Goal: Communication & Community: Answer question/provide support

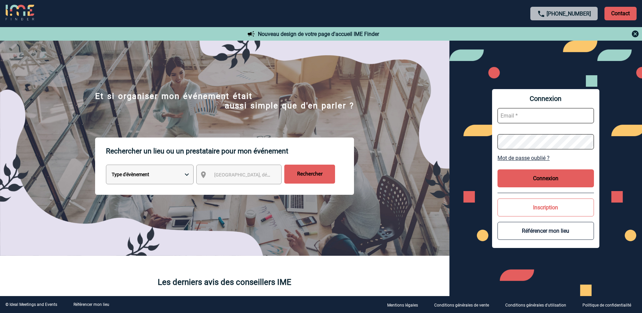
type input "aurelia.cavoue@3ds.com"
click at [546, 174] on button "Connexion" at bounding box center [546, 178] width 97 height 18
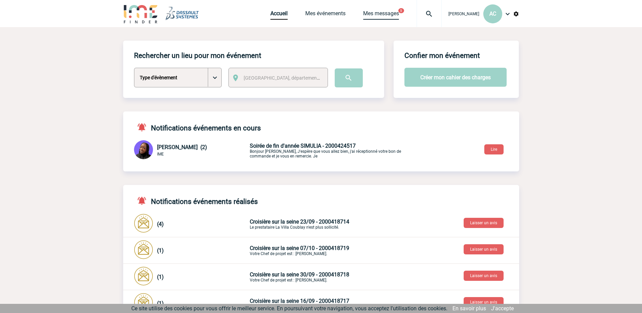
click at [387, 13] on link "Mes messages" at bounding box center [381, 14] width 36 height 9
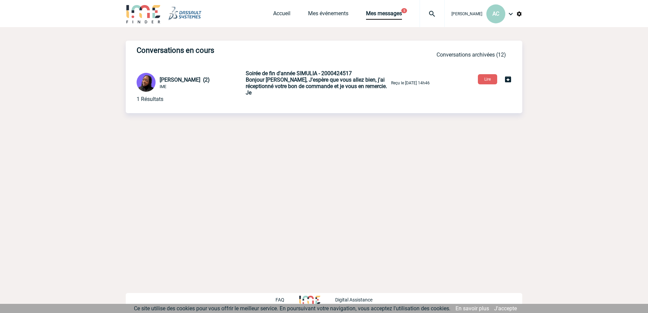
click at [296, 82] on span "Bonjour Aurélia, J'espère que vous allez bien, j'ai réceptionné votre bon de co…" at bounding box center [316, 86] width 141 height 19
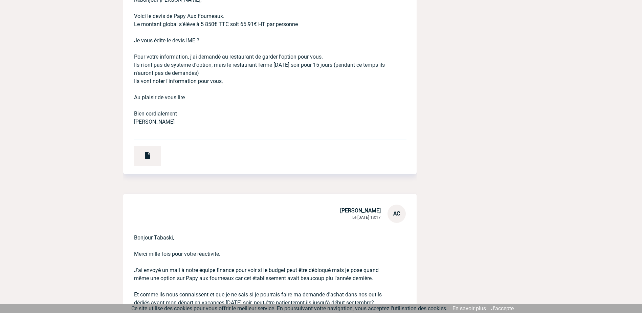
scroll to position [1682, 0]
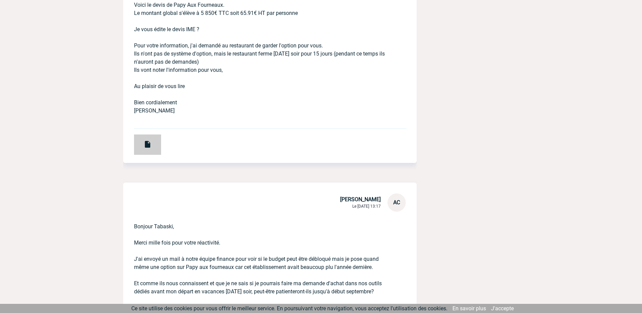
click at [147, 146] on img at bounding box center [148, 144] width 8 height 8
